Goal: Task Accomplishment & Management: Use online tool/utility

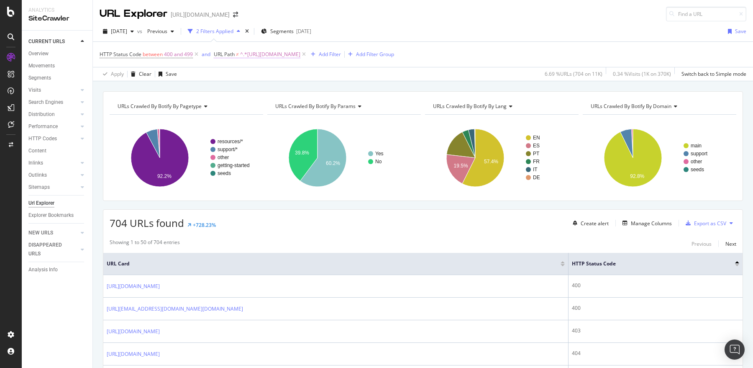
click at [242, 52] on span "^.*https://sproutsocial.com/.*$" at bounding box center [270, 55] width 60 height 12
click at [243, 74] on span "Doesn't contain" at bounding box center [239, 72] width 36 height 7
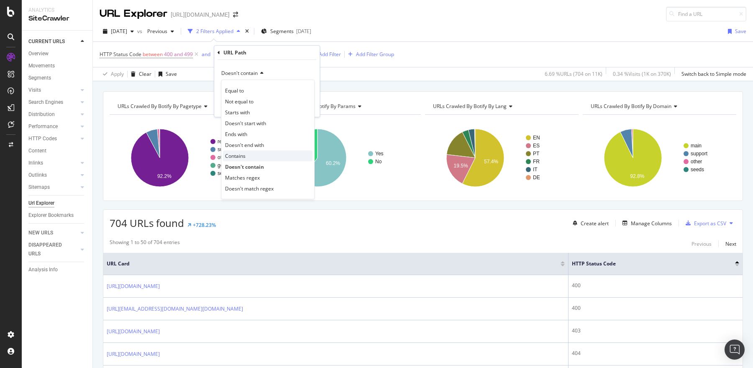
click at [234, 155] on span "Contains" at bounding box center [235, 155] width 20 height 7
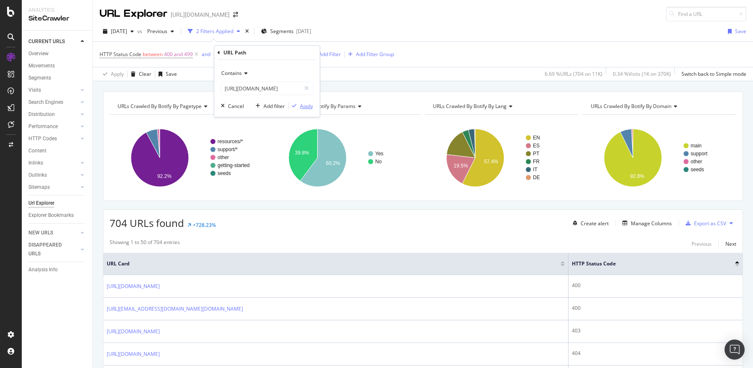
click at [306, 106] on div "Apply" at bounding box center [306, 105] width 13 height 7
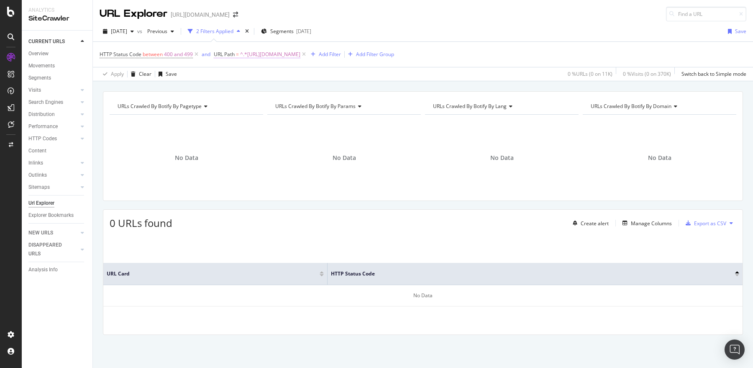
click at [253, 50] on span "^.*[URL][DOMAIN_NAME]" at bounding box center [270, 55] width 60 height 12
click at [236, 71] on span "Contains" at bounding box center [231, 72] width 20 height 7
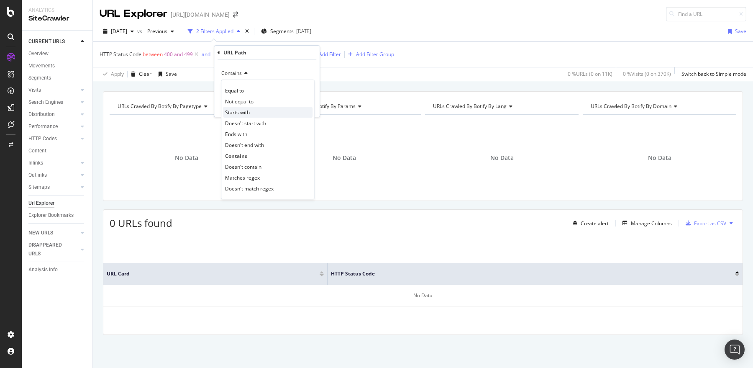
click at [239, 115] on span "Starts with" at bounding box center [237, 112] width 25 height 7
click at [300, 104] on div "Apply" at bounding box center [306, 105] width 13 height 7
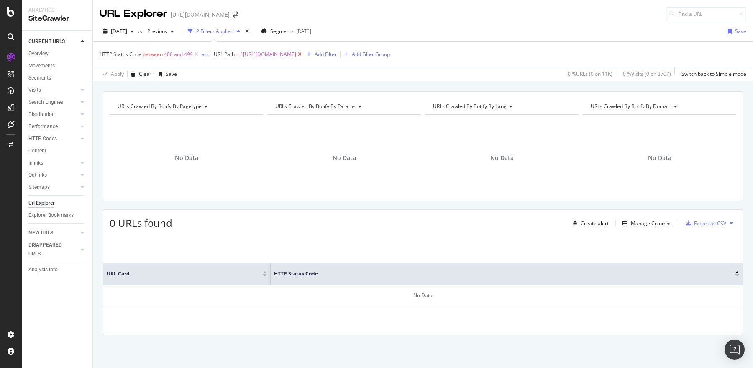
click at [303, 55] on icon at bounding box center [299, 54] width 7 height 8
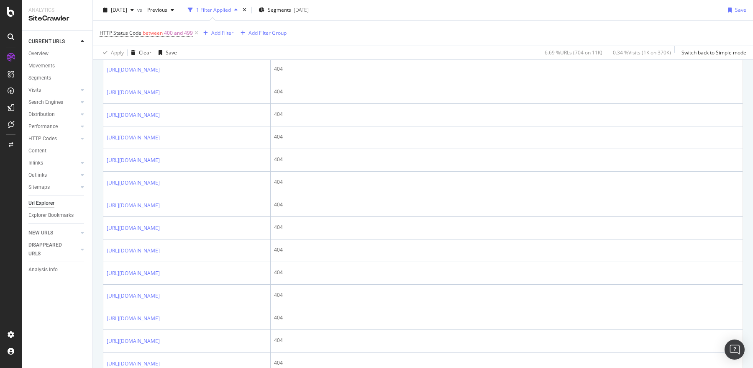
scroll to position [532, 0]
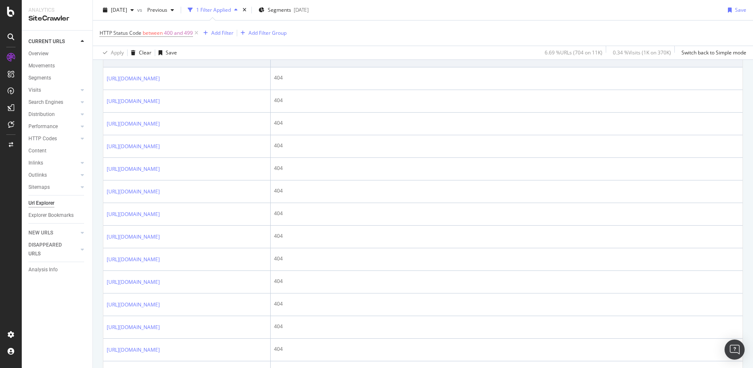
click at [105, 67] on td "https://sproutsocial.com/insights/?p=93958" at bounding box center [186, 56] width 167 height 23
copy link "https://sproutsocial.com/insights/?p=93958"
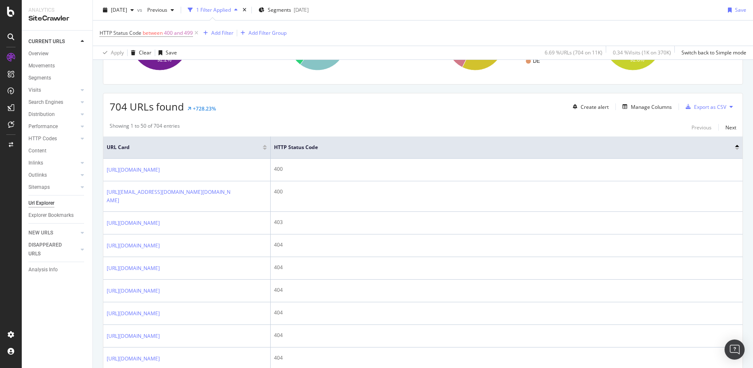
scroll to position [0, 0]
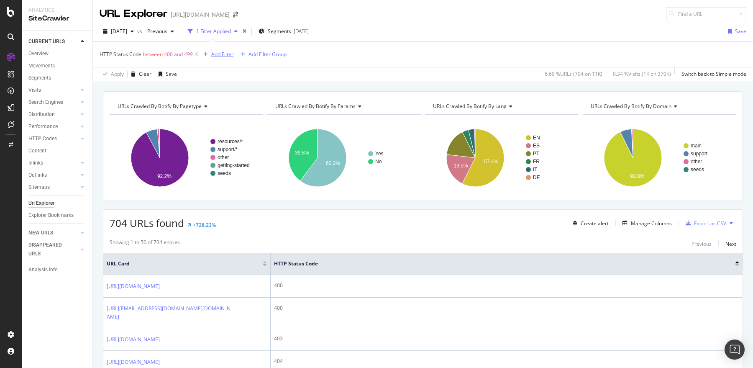
click at [212, 54] on div "Add Filter" at bounding box center [222, 54] width 22 height 7
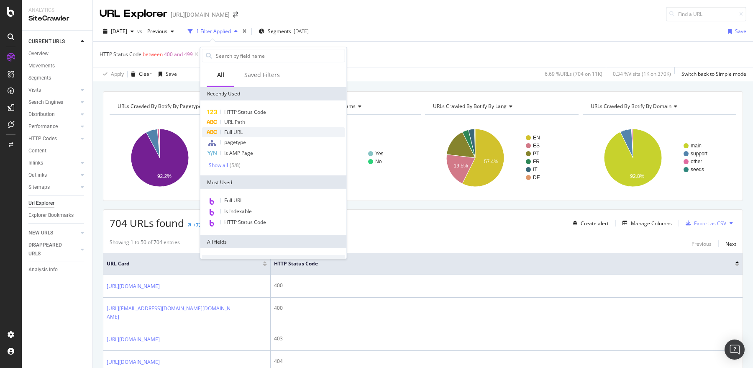
click at [232, 130] on span "Full URL" at bounding box center [233, 131] width 18 height 7
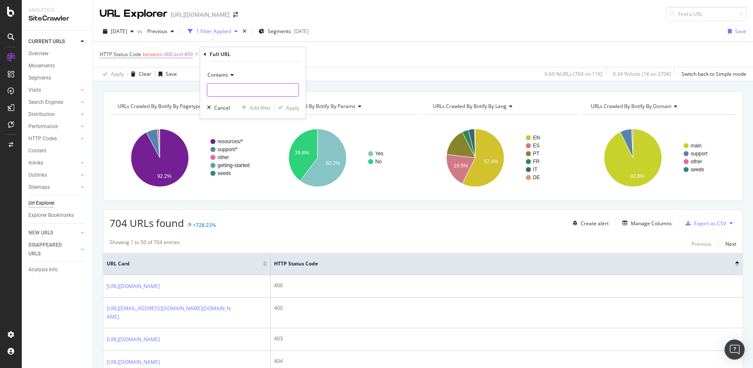
click at [232, 89] on input "text" at bounding box center [253, 89] width 91 height 13
paste input "https://sproutsocial.com/insights/?p=93958"
type input "[URL][DOMAIN_NAME]"
click at [282, 108] on icon "button" at bounding box center [280, 107] width 5 height 5
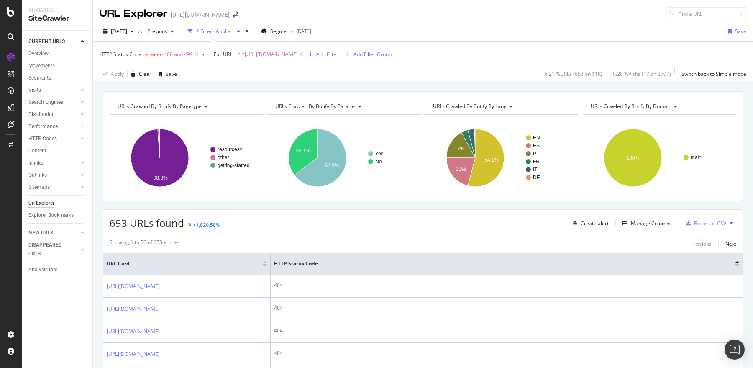
click at [185, 54] on span "400 and 499" at bounding box center [178, 55] width 29 height 12
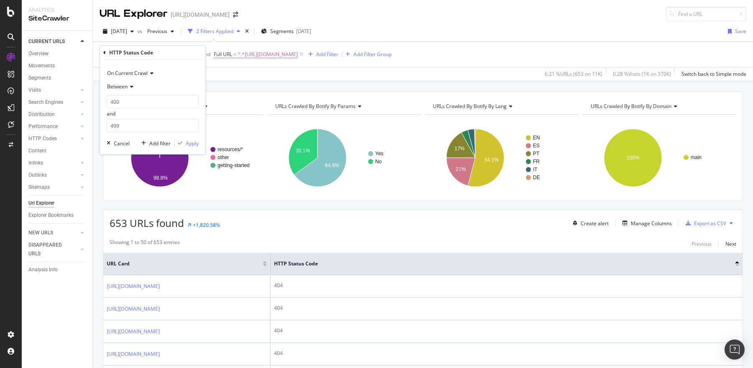
click at [127, 88] on span "Between" at bounding box center [117, 86] width 20 height 7
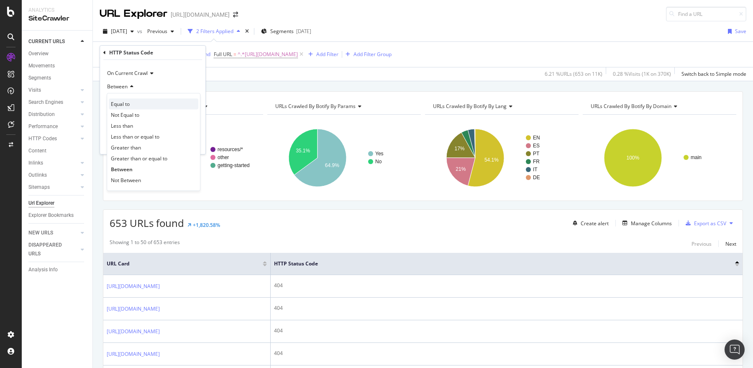
click at [123, 102] on span "Equal to" at bounding box center [120, 103] width 19 height 7
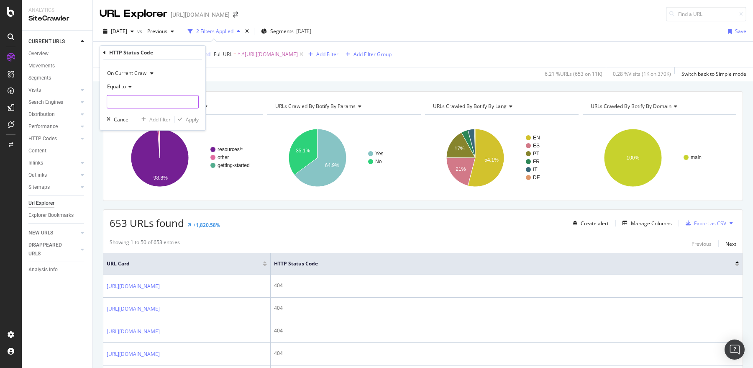
click at [126, 101] on input "number" at bounding box center [153, 101] width 92 height 13
type input "404"
click at [134, 112] on span "404" at bounding box center [143, 112] width 69 height 7
click at [184, 118] on div "button" at bounding box center [179, 119] width 11 height 5
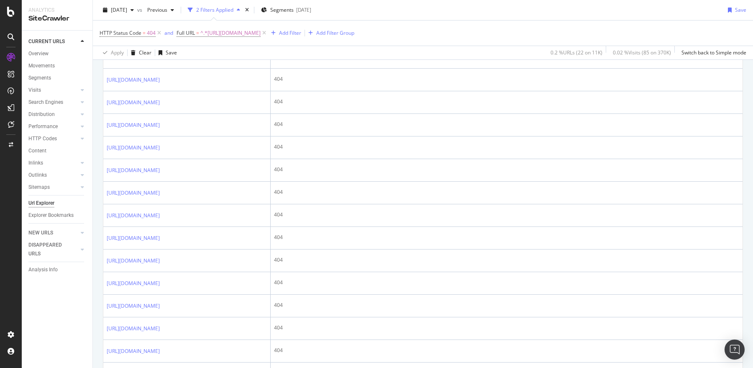
scroll to position [322, 0]
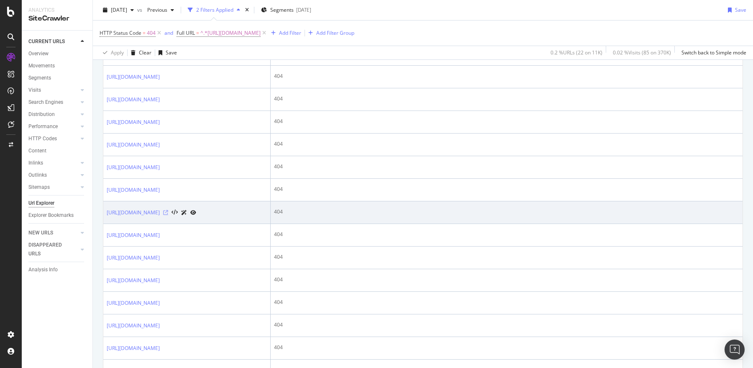
click at [168, 215] on icon at bounding box center [165, 212] width 5 height 5
click at [160, 217] on link "https://sproutsocial.com/insights/influencer-marketing-plan/" at bounding box center [133, 212] width 53 height 8
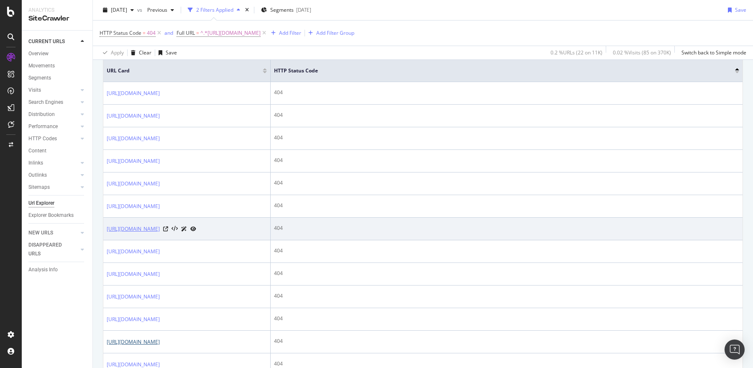
scroll to position [177, 0]
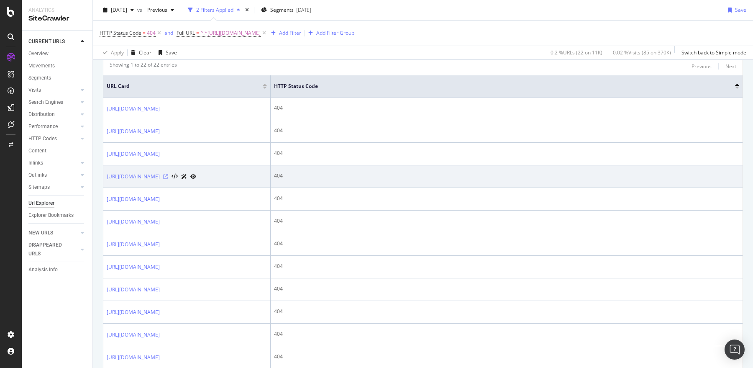
click at [168, 179] on icon at bounding box center [165, 176] width 5 height 5
click at [160, 181] on link "https://sproutsocial.com/roi/influencer-marketing-roi/insights/influencer-marke…" at bounding box center [133, 176] width 53 height 8
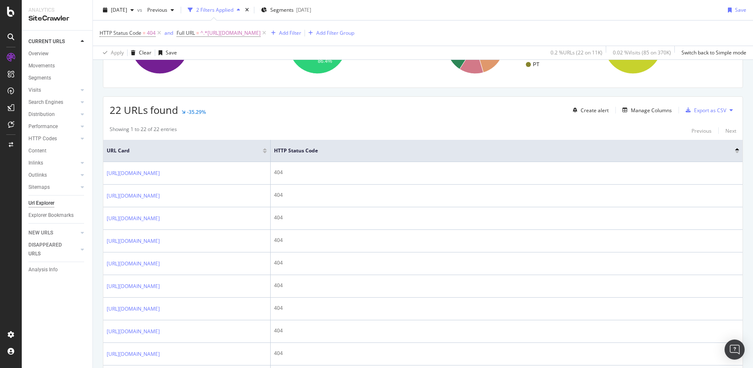
scroll to position [72, 0]
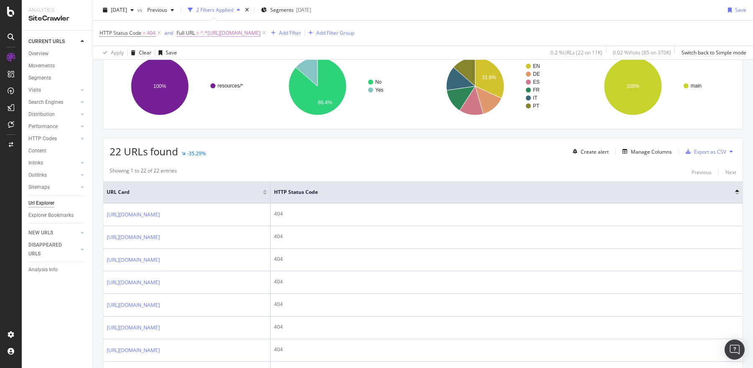
click at [209, 34] on span "^.*https://sproutsocial.com/.*$" at bounding box center [230, 33] width 60 height 12
click at [204, 54] on icon at bounding box center [207, 52] width 6 height 5
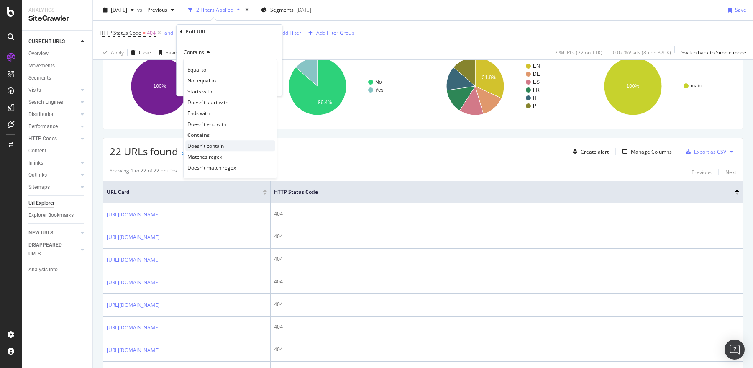
click at [197, 147] on span "Doesn't contain" at bounding box center [205, 145] width 36 height 7
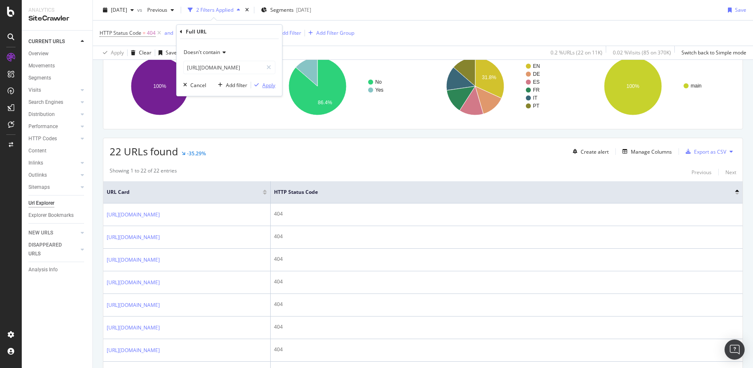
click at [271, 85] on div "Apply" at bounding box center [268, 85] width 13 height 7
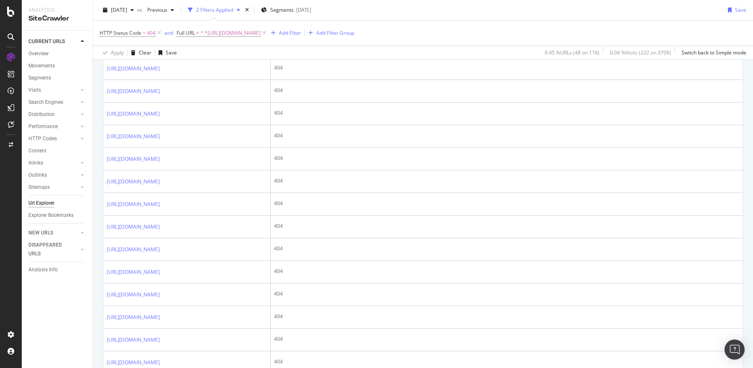
scroll to position [239, 0]
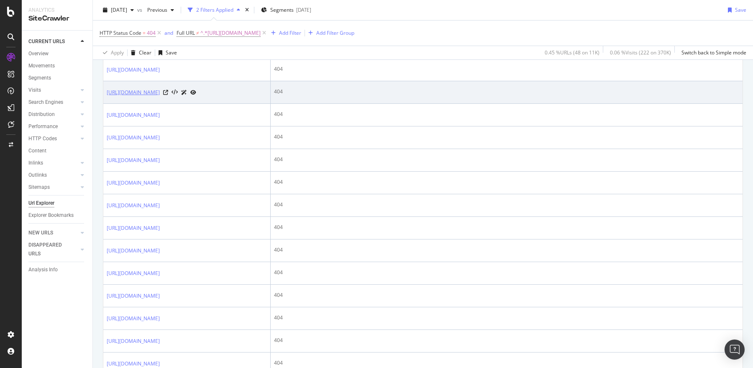
click at [160, 97] on link "[URL][DOMAIN_NAME]" at bounding box center [133, 92] width 53 height 8
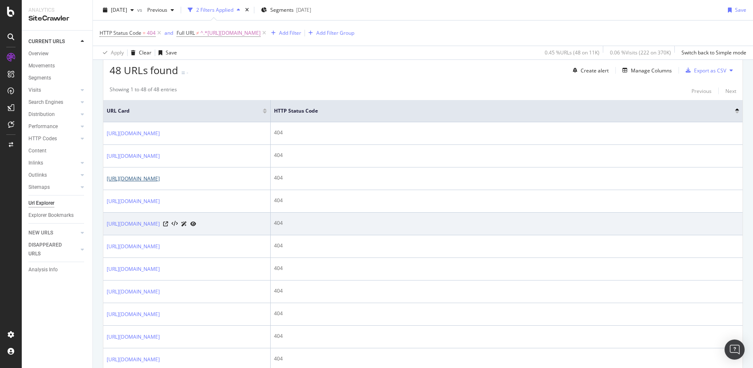
scroll to position [113, 0]
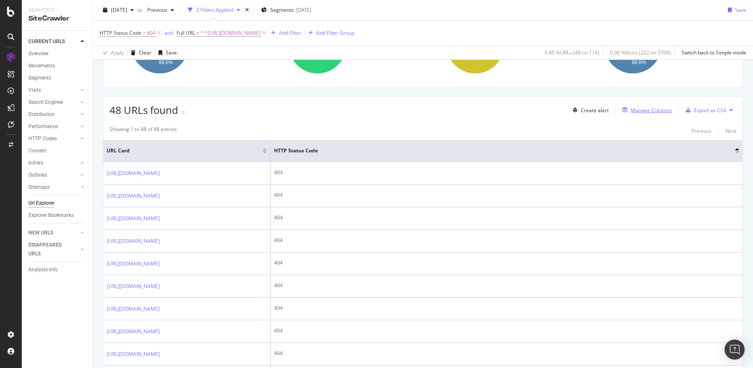
click at [638, 109] on div "Manage Columns" at bounding box center [651, 110] width 41 height 7
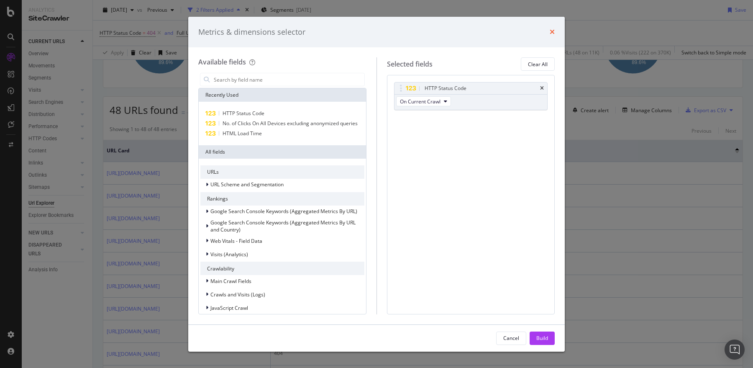
click at [551, 34] on icon "times" at bounding box center [552, 31] width 5 height 7
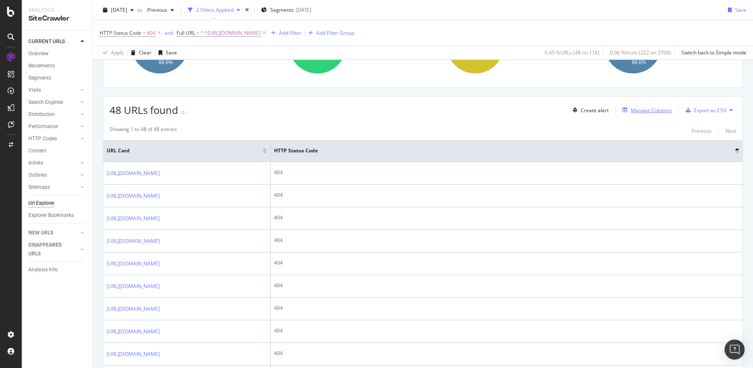
click at [649, 108] on div "Manage Columns" at bounding box center [651, 110] width 41 height 7
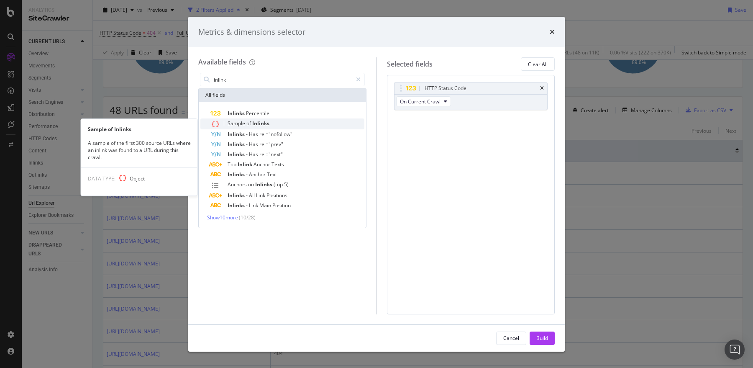
type input "inlink"
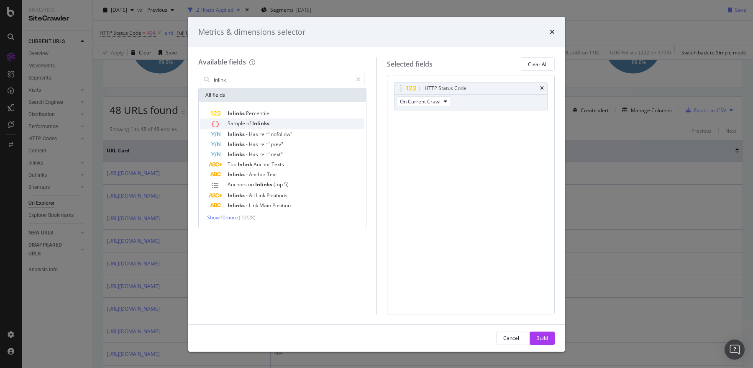
click at [270, 126] on div "Sample of Inlinks" at bounding box center [287, 123] width 154 height 11
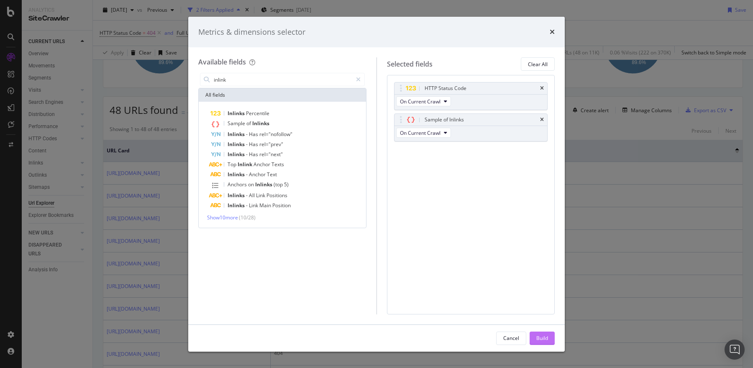
click at [542, 341] on div "Build" at bounding box center [542, 338] width 12 height 13
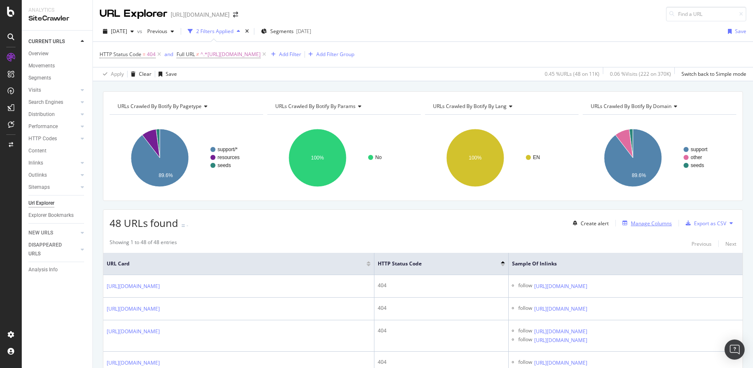
click at [649, 223] on div "Manage Columns" at bounding box center [651, 223] width 41 height 7
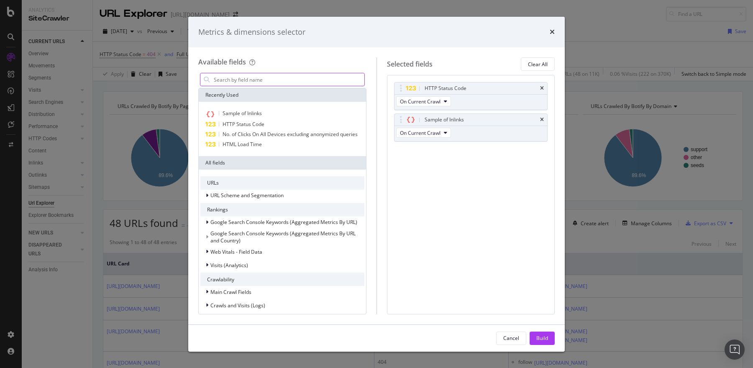
click at [285, 81] on input "modal" at bounding box center [288, 79] width 151 height 13
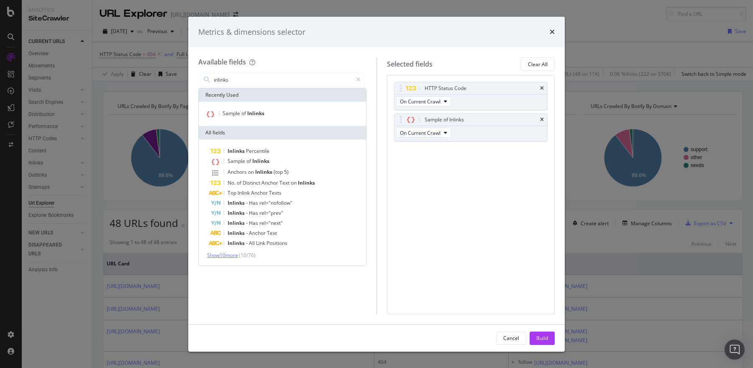
type input "inlinks"
click at [230, 254] on span "Show 10 more" at bounding box center [222, 254] width 31 height 7
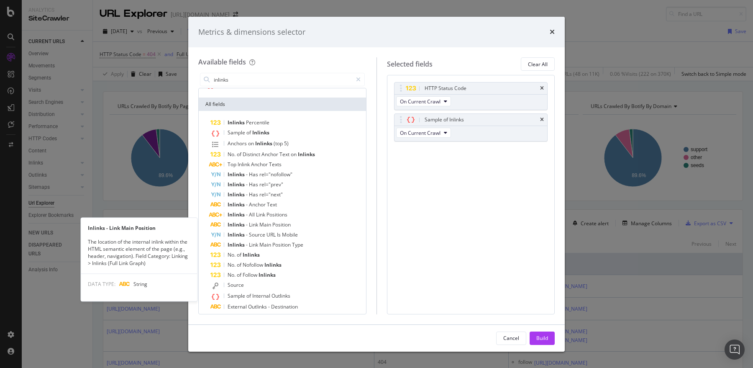
scroll to position [31, 0]
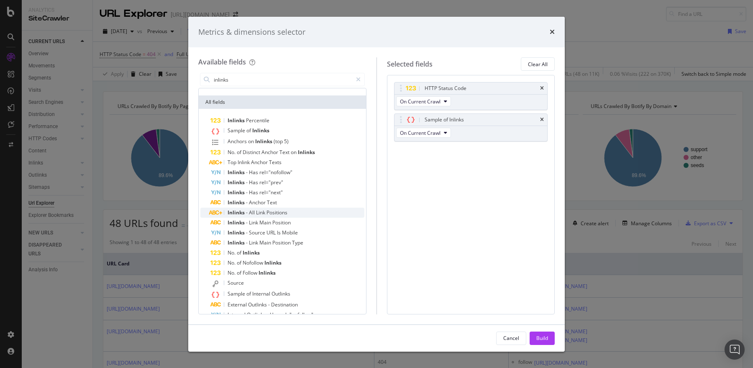
click at [251, 213] on span "All" at bounding box center [252, 212] width 7 height 7
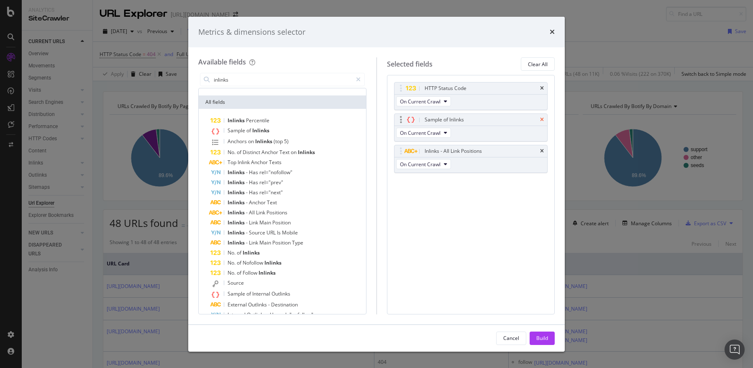
click at [542, 117] on icon "times" at bounding box center [542, 119] width 4 height 5
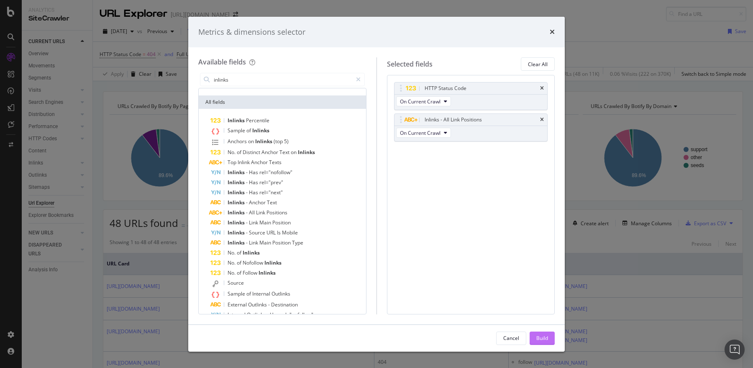
click at [538, 341] on div "Build" at bounding box center [542, 337] width 12 height 7
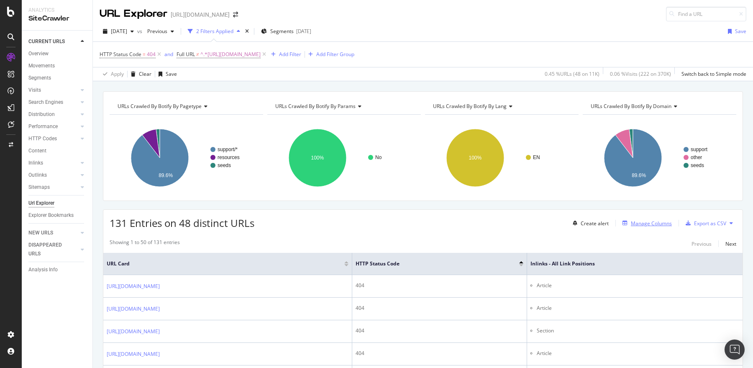
click at [655, 223] on div "Manage Columns" at bounding box center [651, 223] width 41 height 7
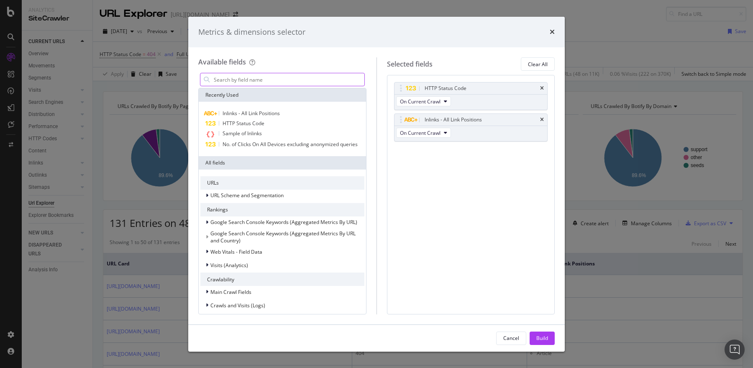
click at [279, 75] on input "modal" at bounding box center [288, 79] width 151 height 13
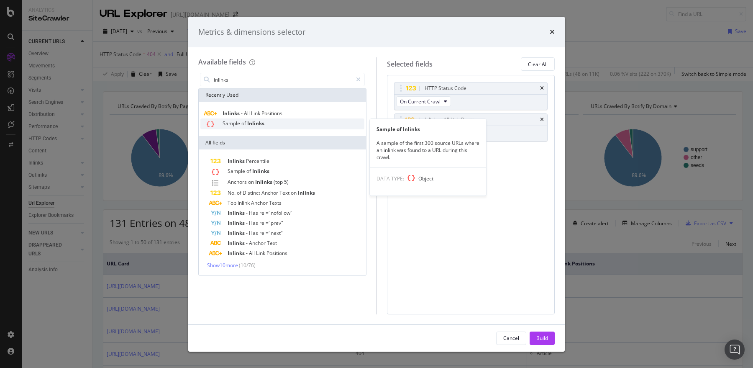
type input "inlinks"
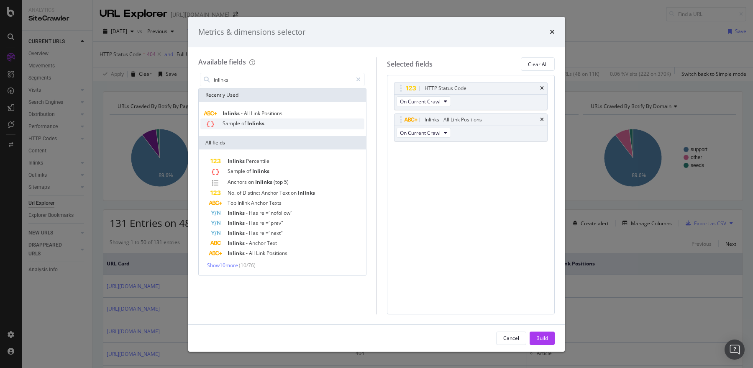
click at [231, 127] on div "Sample of Inlinks" at bounding box center [282, 123] width 164 height 11
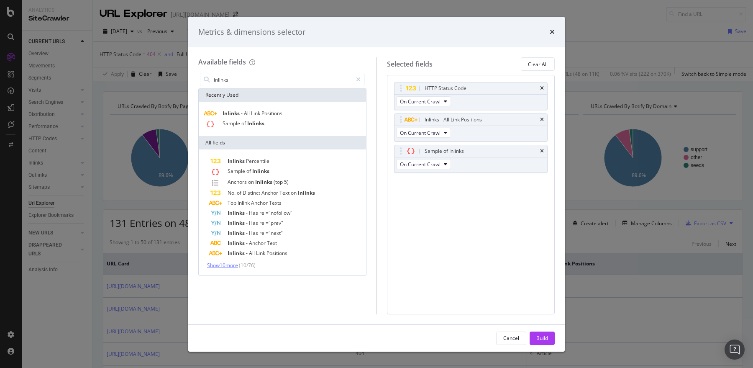
click at [232, 266] on span "Show 10 more" at bounding box center [222, 264] width 31 height 7
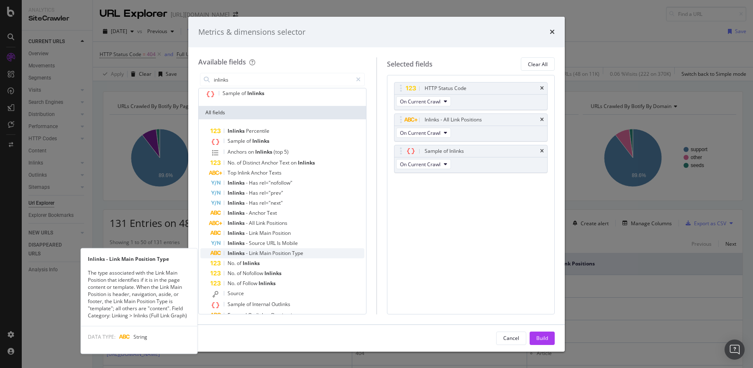
scroll to position [63, 0]
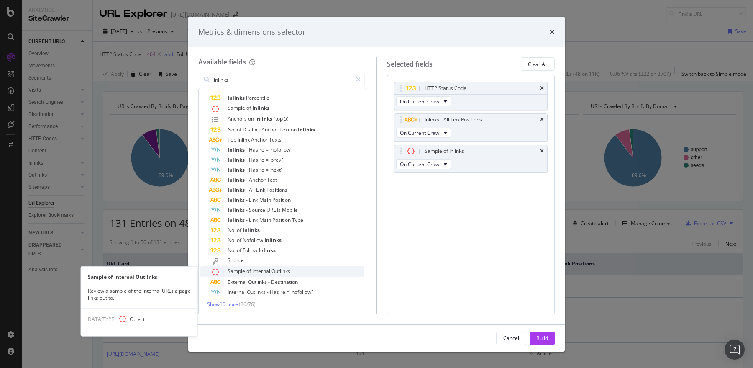
click at [257, 272] on span "Internal" at bounding box center [261, 270] width 19 height 7
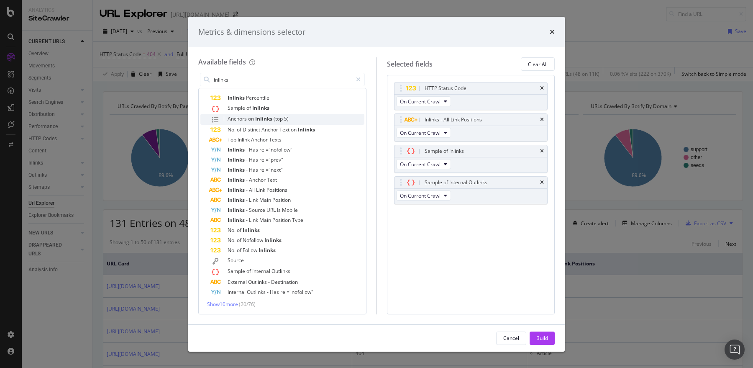
click at [269, 119] on span "Inlinks" at bounding box center [264, 118] width 18 height 7
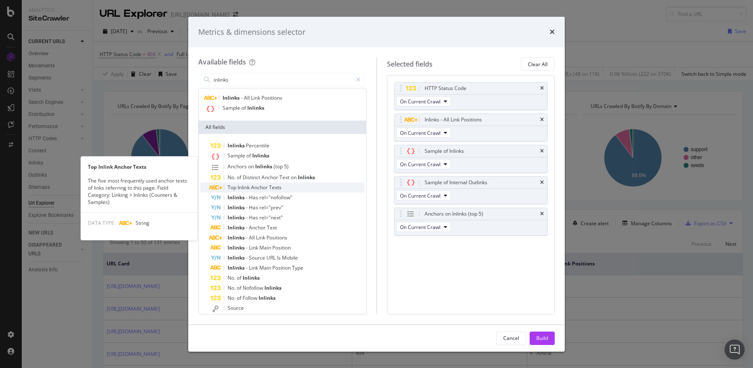
scroll to position [0, 0]
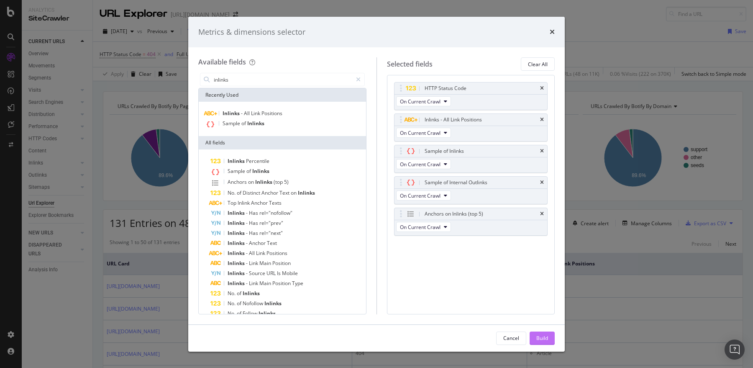
click at [538, 339] on div "Build" at bounding box center [542, 337] width 12 height 7
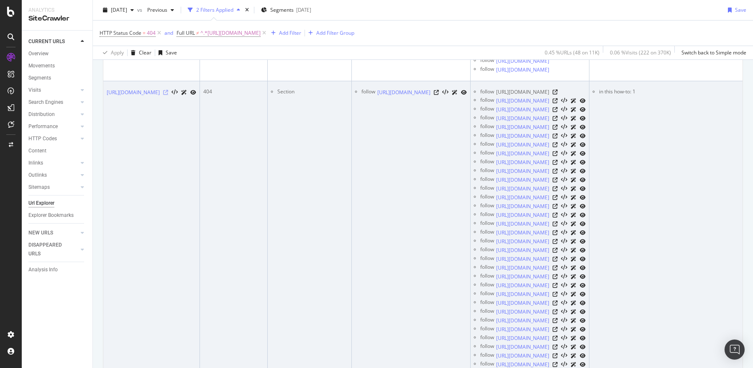
click at [168, 91] on icon at bounding box center [165, 92] width 5 height 5
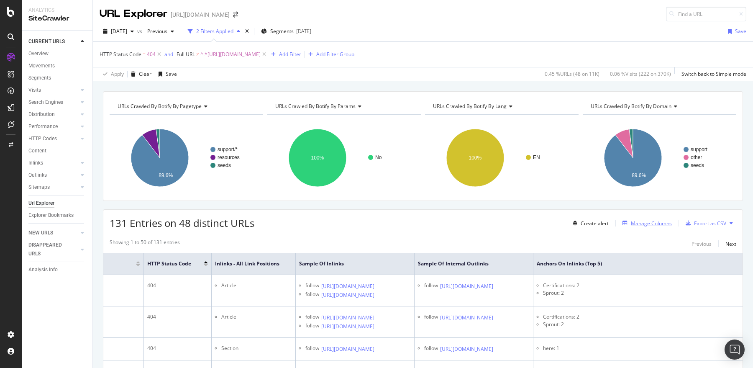
click at [632, 222] on div "Manage Columns" at bounding box center [651, 223] width 41 height 7
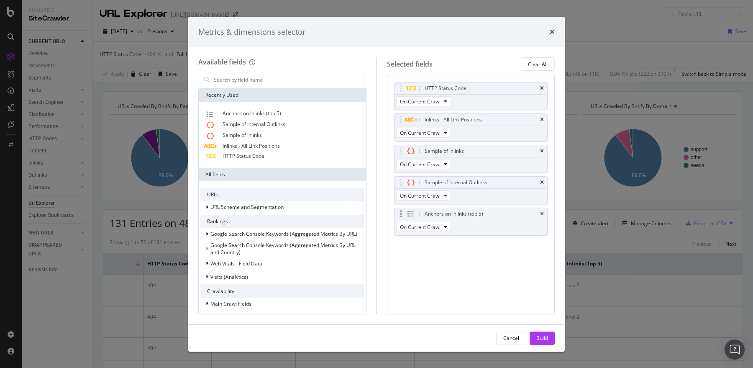
click at [539, 212] on div "Anchors on Inlinks (top 5)" at bounding box center [471, 214] width 153 height 12
click at [542, 212] on icon "times" at bounding box center [542, 213] width 4 height 5
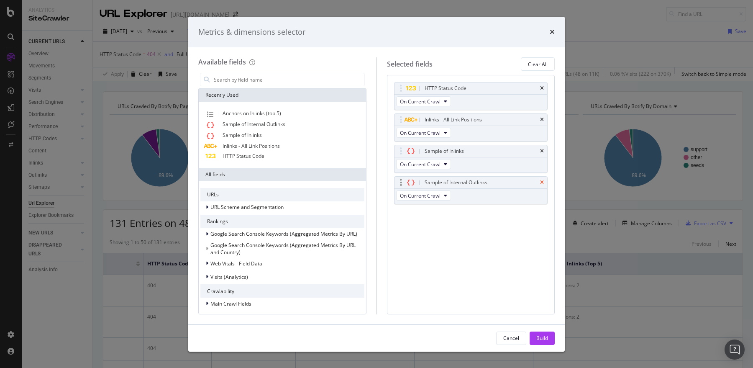
click at [542, 182] on icon "times" at bounding box center [542, 182] width 4 height 5
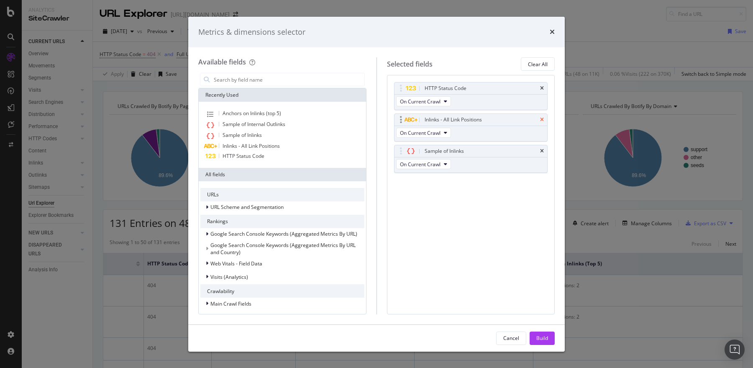
click at [542, 120] on icon "times" at bounding box center [542, 119] width 4 height 5
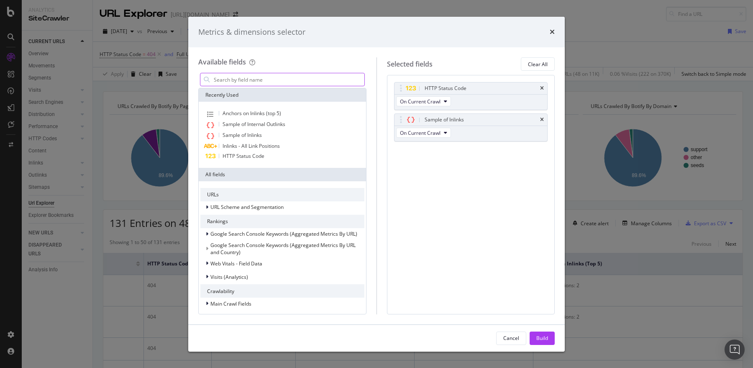
click at [245, 77] on input "modal" at bounding box center [288, 79] width 151 height 13
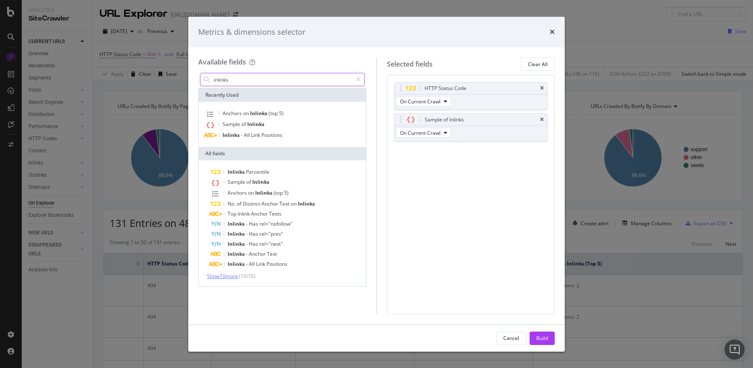
type input "inlinks"
click at [232, 277] on span "Show 10 more" at bounding box center [222, 275] width 31 height 7
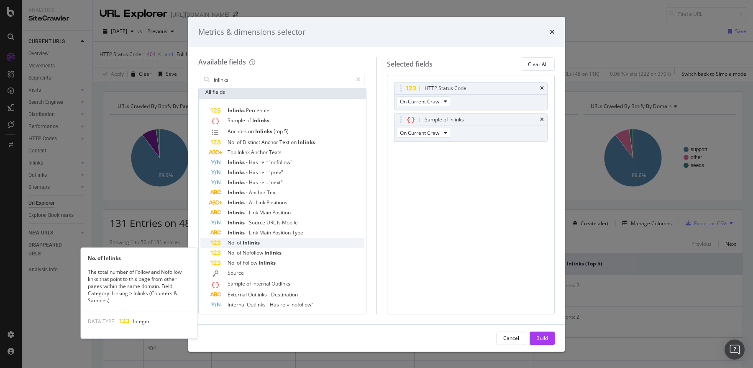
scroll to position [51, 0]
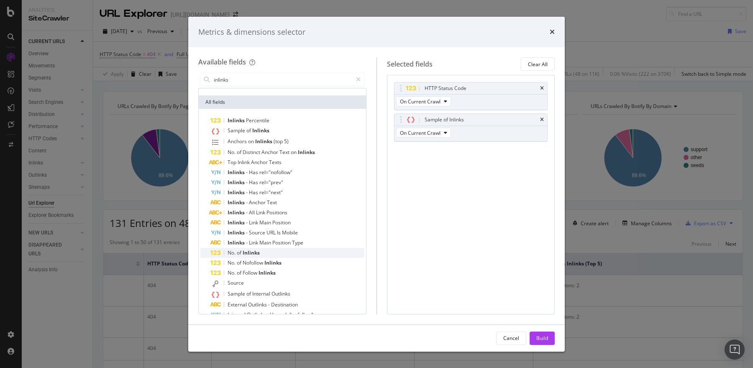
click at [244, 251] on span "Inlinks" at bounding box center [251, 252] width 17 height 7
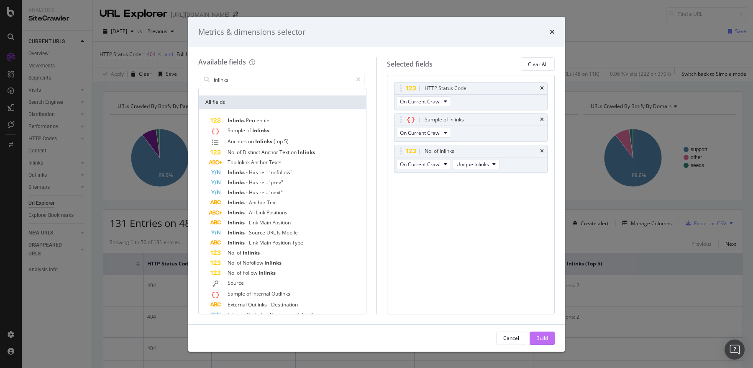
click at [535, 335] on button "Build" at bounding box center [542, 337] width 25 height 13
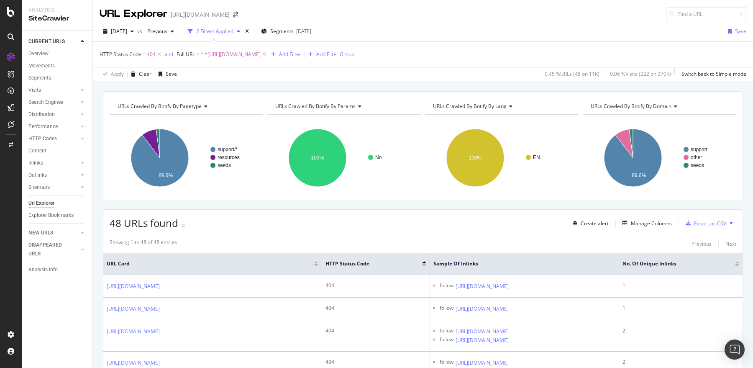
click at [704, 223] on div "Export as CSV" at bounding box center [710, 223] width 32 height 7
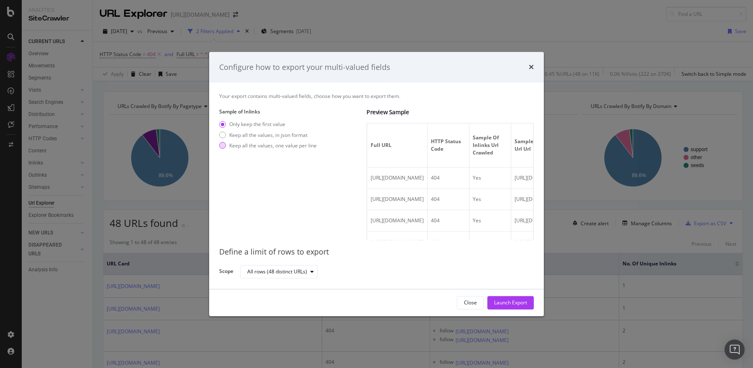
click at [277, 148] on div "Keep all the values, one value per line" at bounding box center [272, 145] width 87 height 7
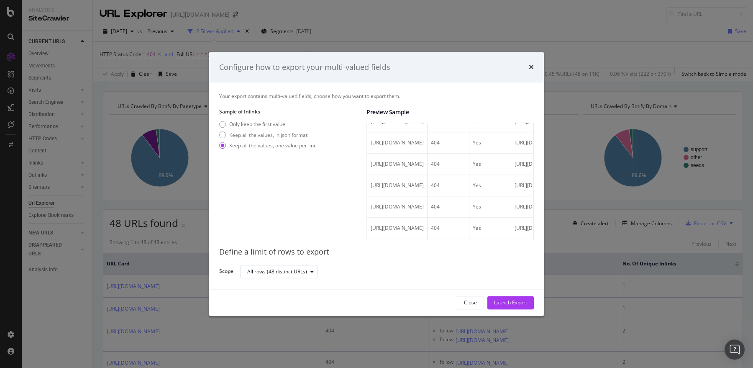
scroll to position [116, 0]
click at [277, 137] on div "Keep all the values, in json format" at bounding box center [268, 134] width 78 height 7
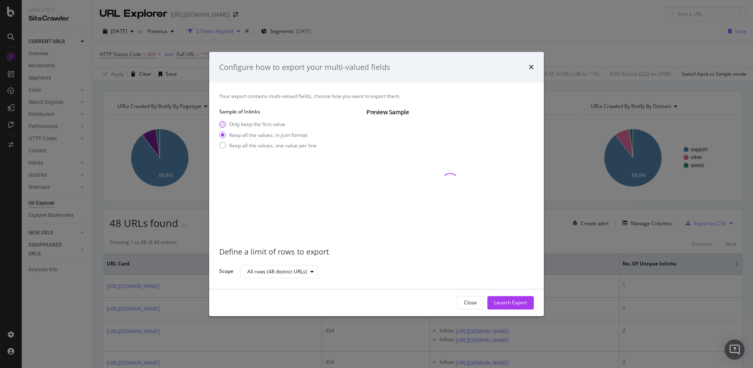
click at [269, 126] on div "Only keep the first value" at bounding box center [257, 124] width 56 height 7
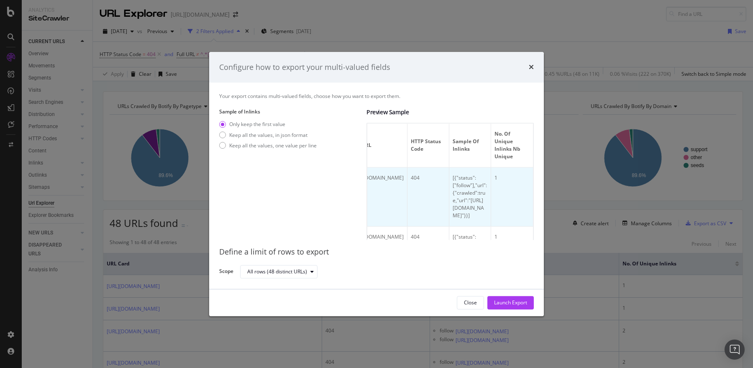
scroll to position [0, 128]
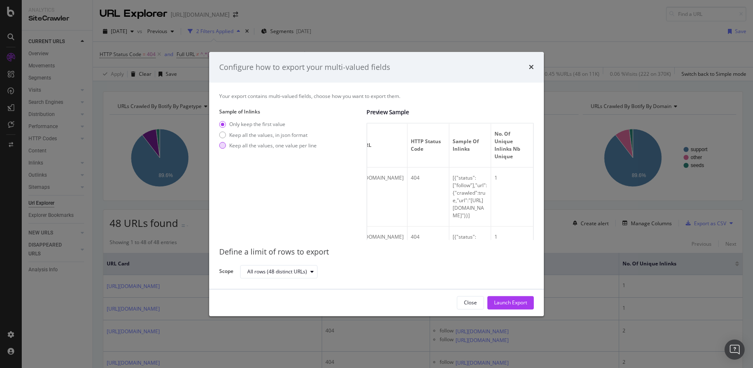
click at [285, 146] on div "Keep all the values, one value per line" at bounding box center [272, 145] width 87 height 7
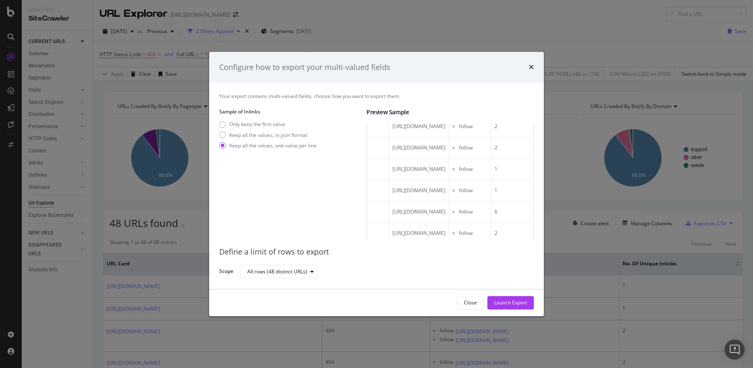
scroll to position [0, 337]
click at [472, 300] on div "Close" at bounding box center [470, 302] width 13 height 7
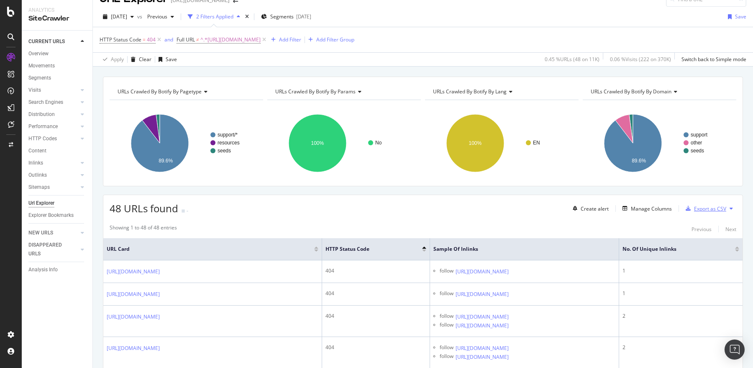
scroll to position [0, 0]
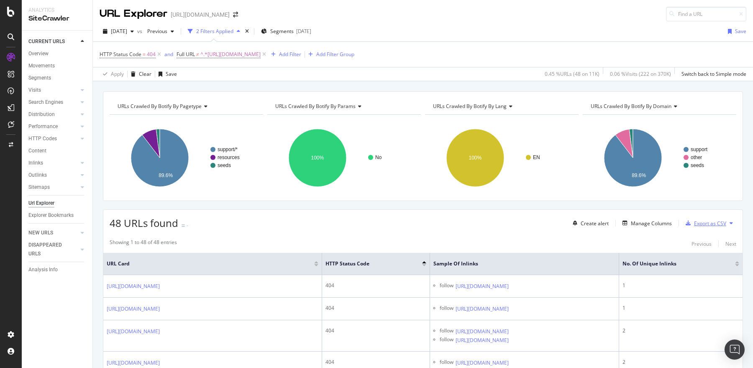
click at [707, 221] on div "Export as CSV" at bounding box center [710, 223] width 32 height 7
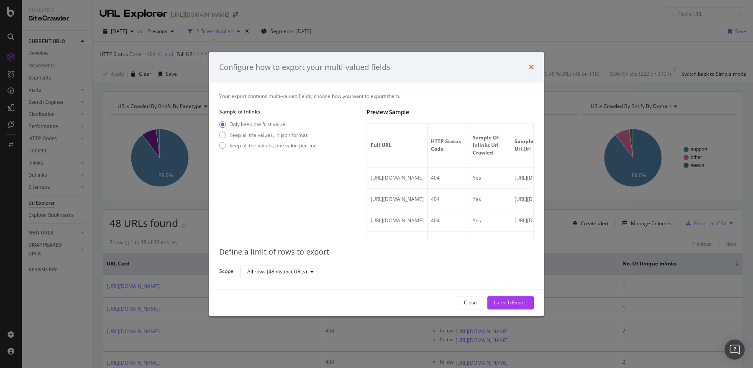
click at [533, 67] on icon "times" at bounding box center [531, 67] width 5 height 7
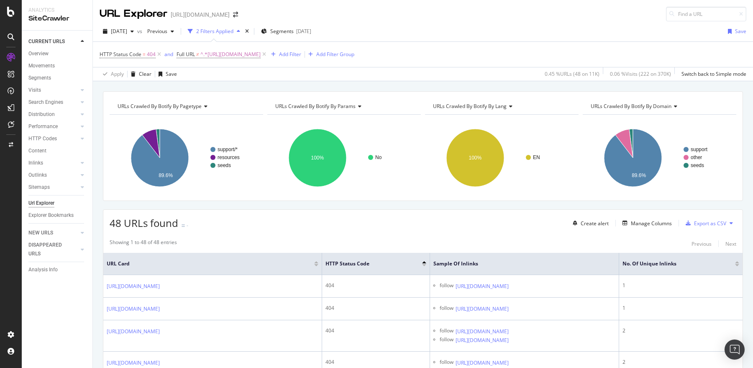
click at [735, 222] on button at bounding box center [731, 222] width 10 height 13
click at [733, 218] on button at bounding box center [731, 222] width 10 height 13
click at [706, 222] on div "Export as CSV" at bounding box center [710, 223] width 32 height 7
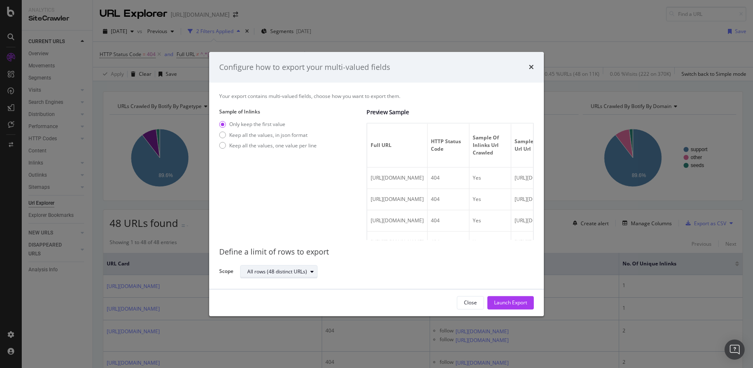
click at [278, 272] on div "All rows (48 distinct URLs)" at bounding box center [277, 271] width 60 height 5
click at [284, 189] on div "Sample of Inlinks Only keep the first value Keep all the values, in json format…" at bounding box center [289, 174] width 141 height 132
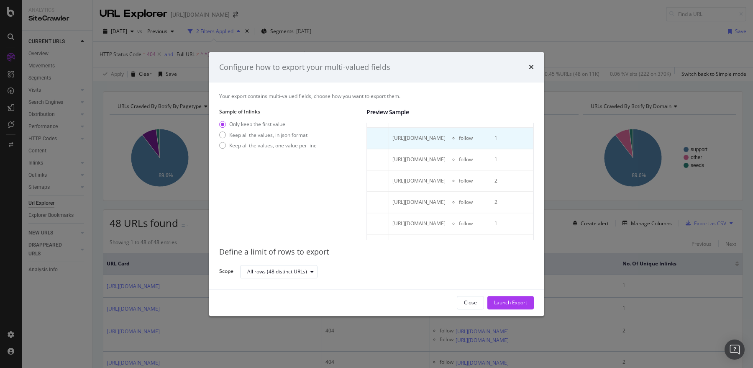
scroll to position [0, 224]
click at [274, 146] on div "Keep all the values, one value per line" at bounding box center [272, 145] width 87 height 7
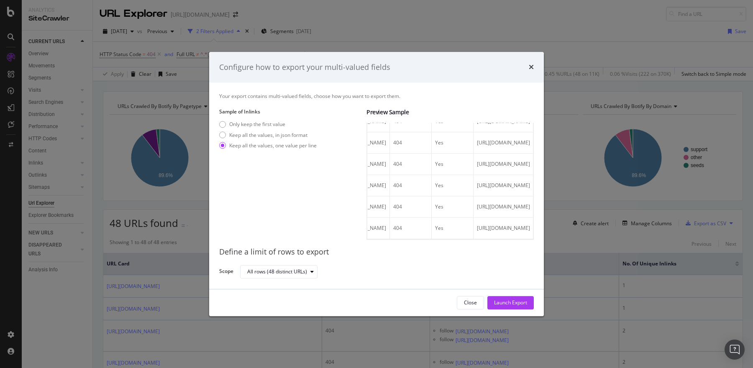
scroll to position [1238, 0]
click at [496, 302] on div "Launch Export" at bounding box center [510, 302] width 33 height 7
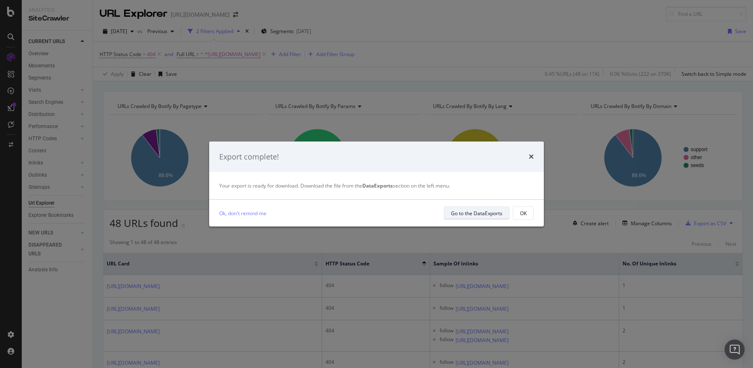
click at [479, 215] on div "Go to the DataExports" at bounding box center [476, 213] width 51 height 7
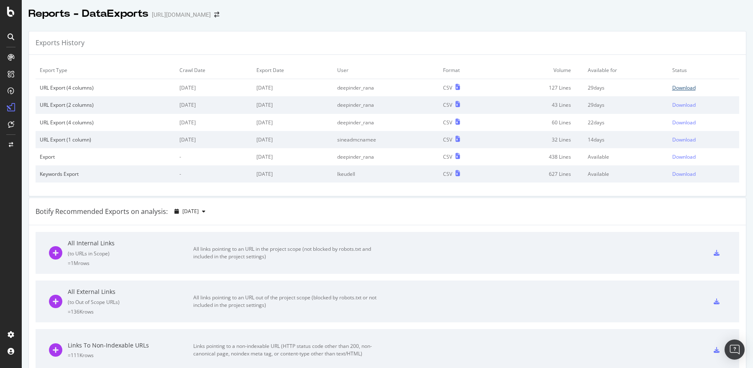
click at [688, 87] on div "Download" at bounding box center [683, 87] width 23 height 7
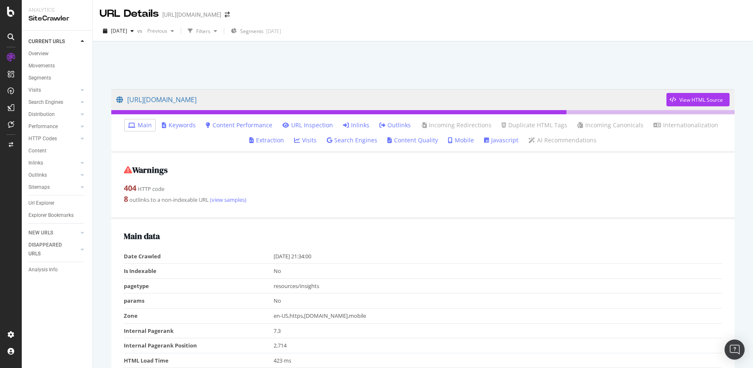
click at [357, 124] on link "Inlinks" at bounding box center [356, 125] width 26 height 8
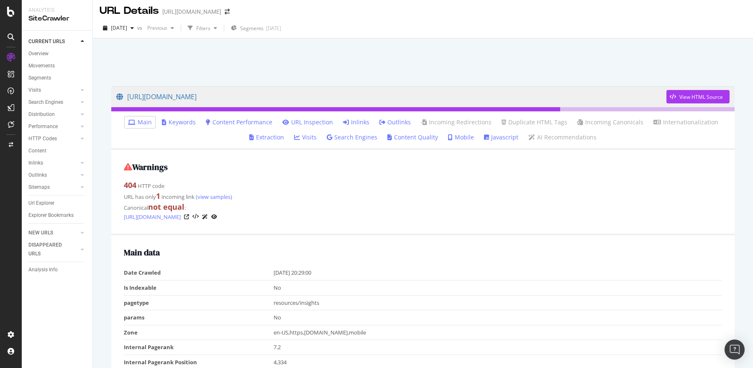
scroll to position [5, 0]
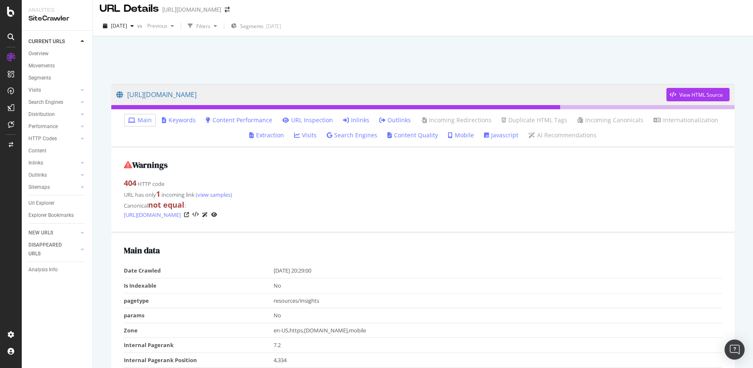
click at [350, 123] on link "Inlinks" at bounding box center [356, 120] width 26 height 8
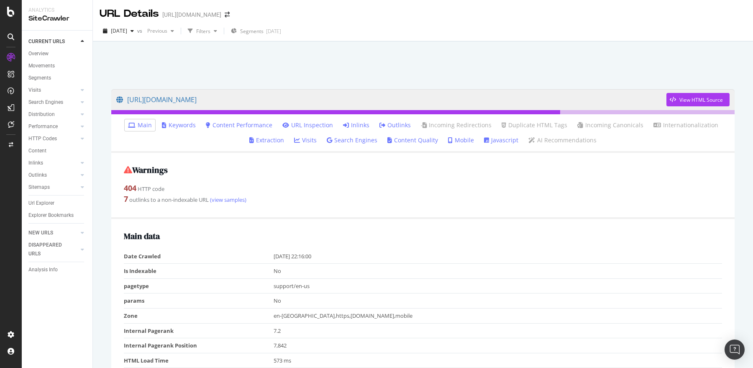
click at [360, 127] on link "Inlinks" at bounding box center [356, 125] width 26 height 8
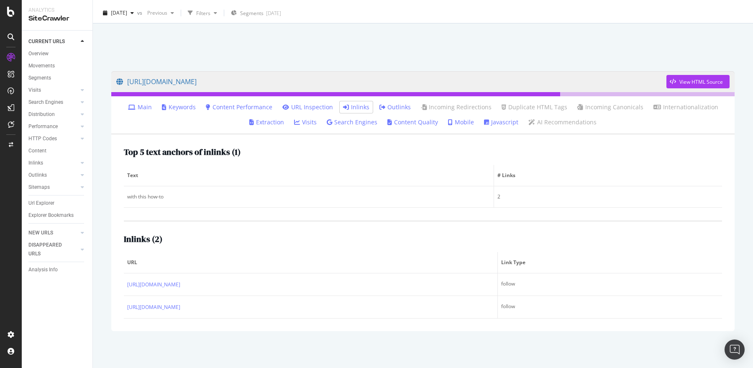
scroll to position [9, 0]
